Goal: Check status: Check status

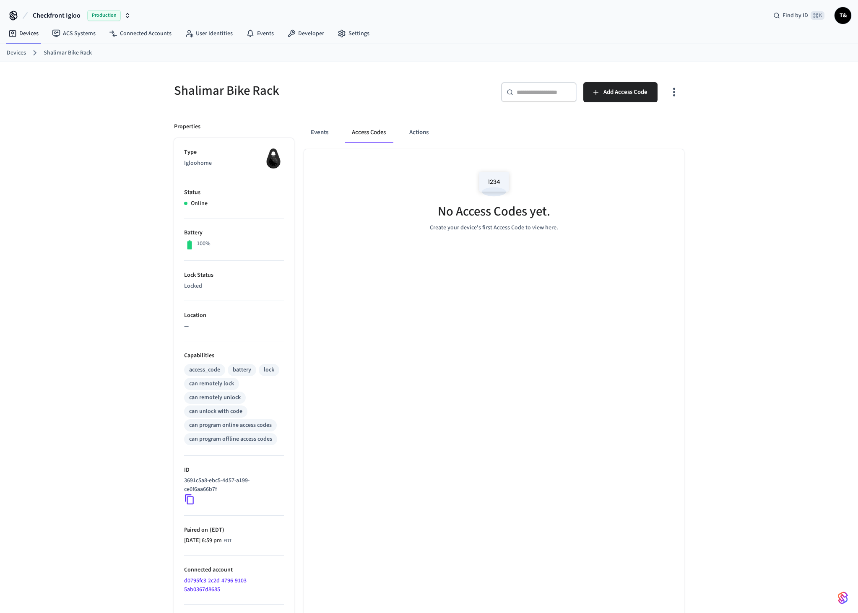
click at [375, 132] on button "Access Codes" at bounding box center [368, 132] width 47 height 20
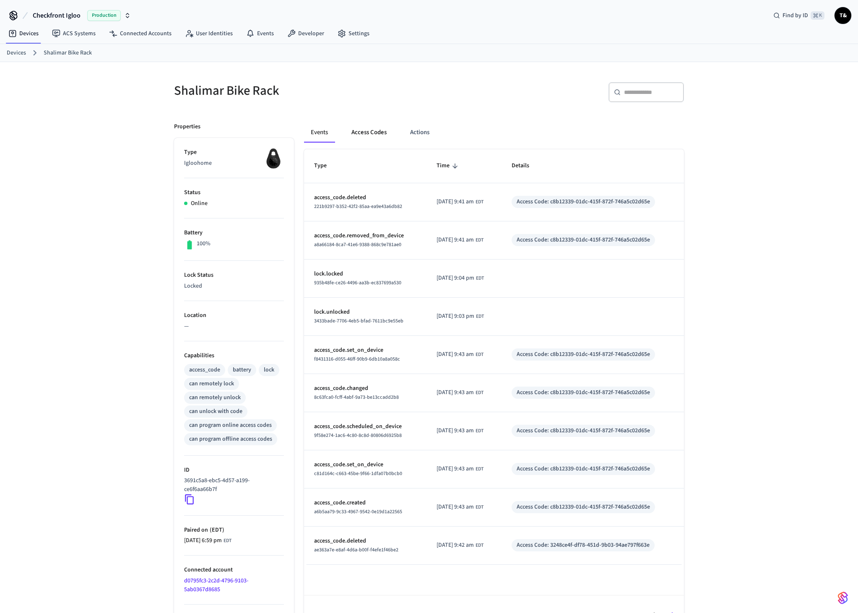
click at [384, 137] on button "Access Codes" at bounding box center [369, 132] width 49 height 20
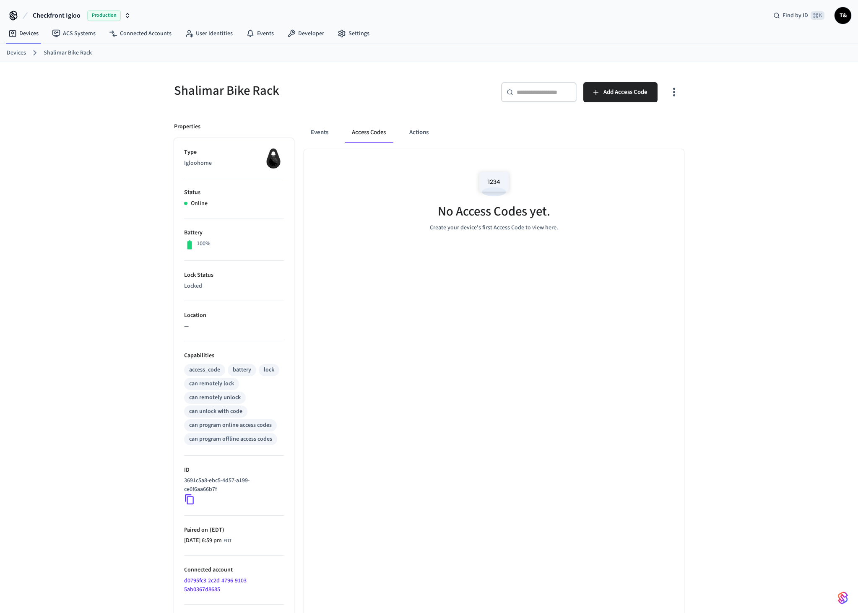
click at [401, 134] on div "Events Access Codes Actions" at bounding box center [494, 132] width 380 height 20
click at [412, 132] on button "Actions" at bounding box center [418, 132] width 33 height 20
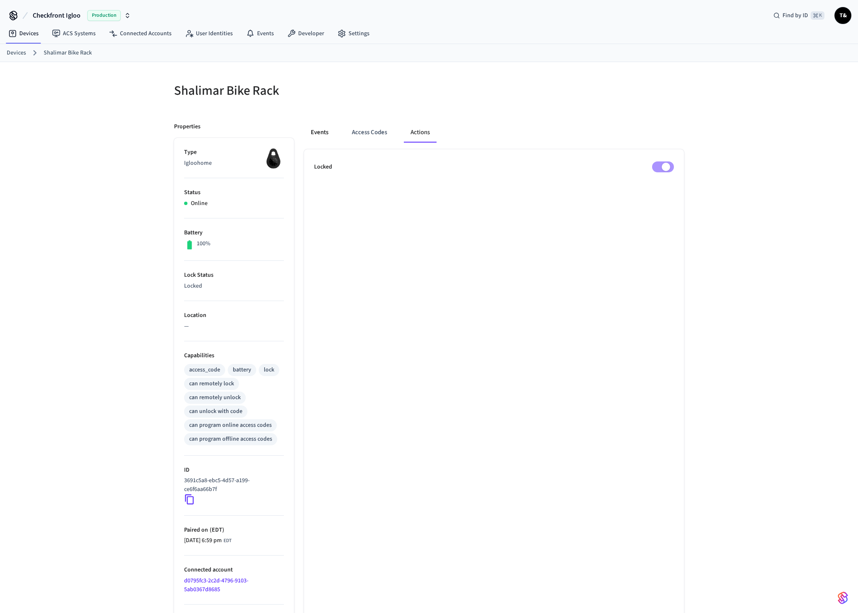
click at [316, 133] on button "Events" at bounding box center [319, 132] width 31 height 20
